Goal: Check status: Check status

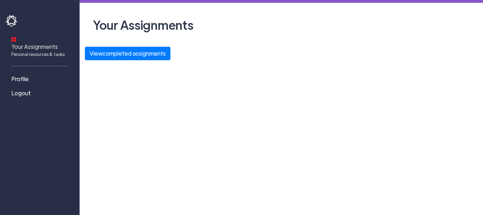
click at [48, 51] on span "Personal resources & tasks" at bounding box center [37, 54] width 53 height 6
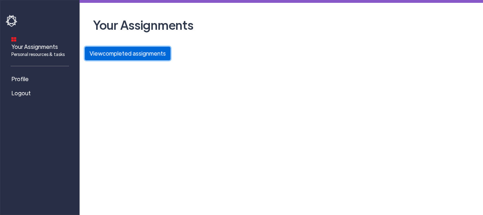
click at [129, 52] on button "View completed assignments" at bounding box center [128, 53] width 86 height 13
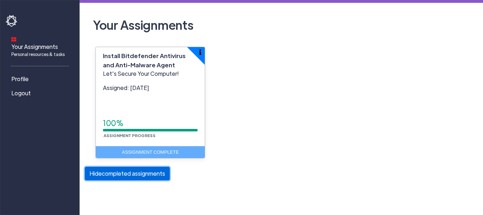
click at [149, 177] on button "Hide completed assignments" at bounding box center [127, 173] width 85 height 13
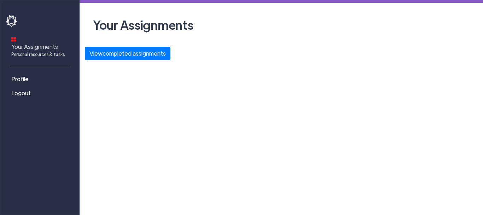
click at [56, 42] on span "Your Assignments Personal resources & tasks" at bounding box center [37, 49] width 53 height 15
click at [50, 51] on span "Personal resources & tasks" at bounding box center [37, 54] width 53 height 6
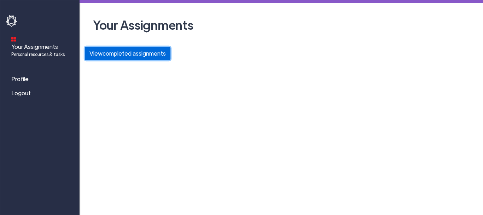
click at [118, 56] on button "View completed assignments" at bounding box center [128, 53] width 86 height 13
click at [142, 53] on button "View completed assignments" at bounding box center [128, 53] width 86 height 13
